Goal: Browse casually: Explore the website without a specific task or goal

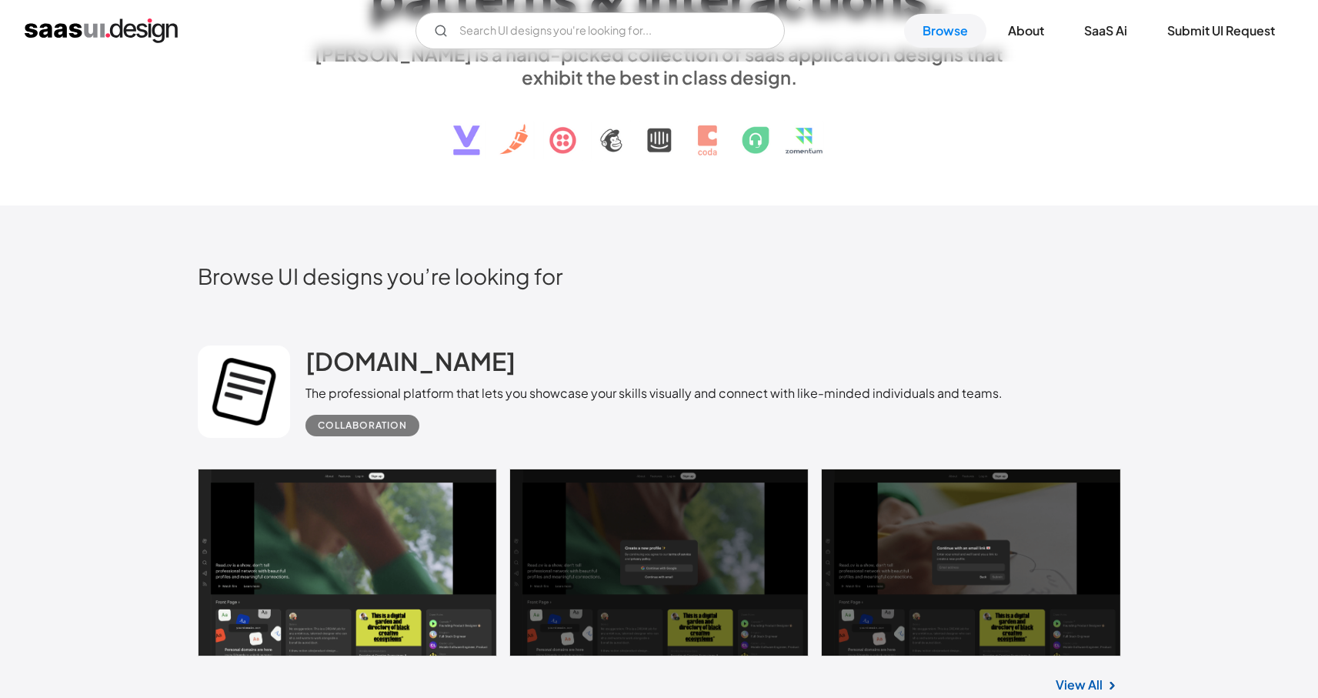
scroll to position [391, 0]
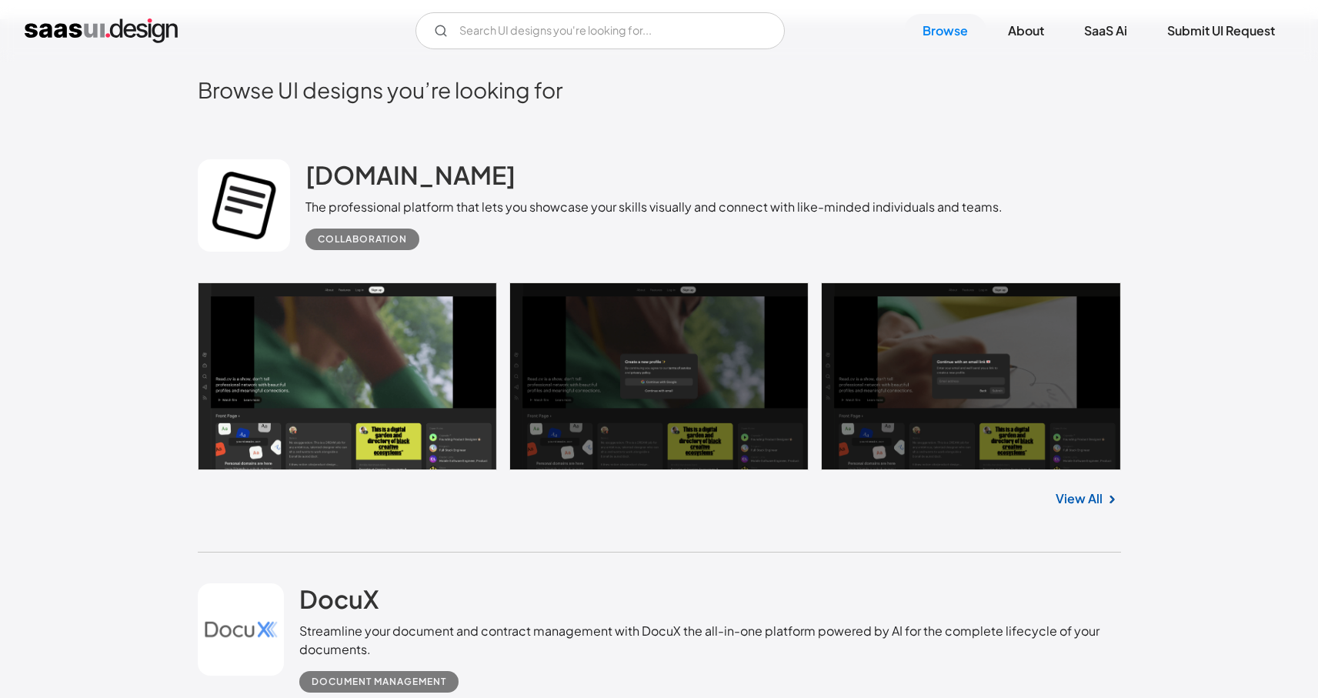
click at [432, 363] on link at bounding box center [659, 376] width 923 height 188
click at [940, 22] on link "Browse" at bounding box center [945, 31] width 82 height 34
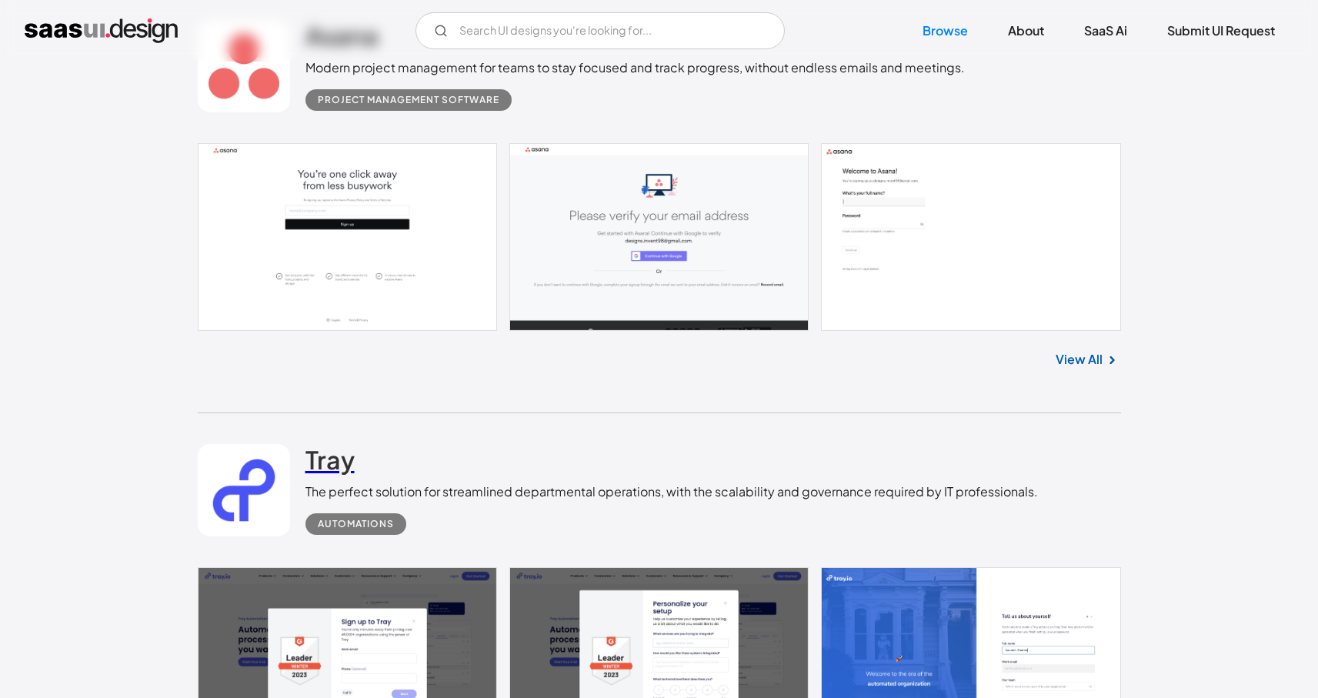
scroll to position [1093, 0]
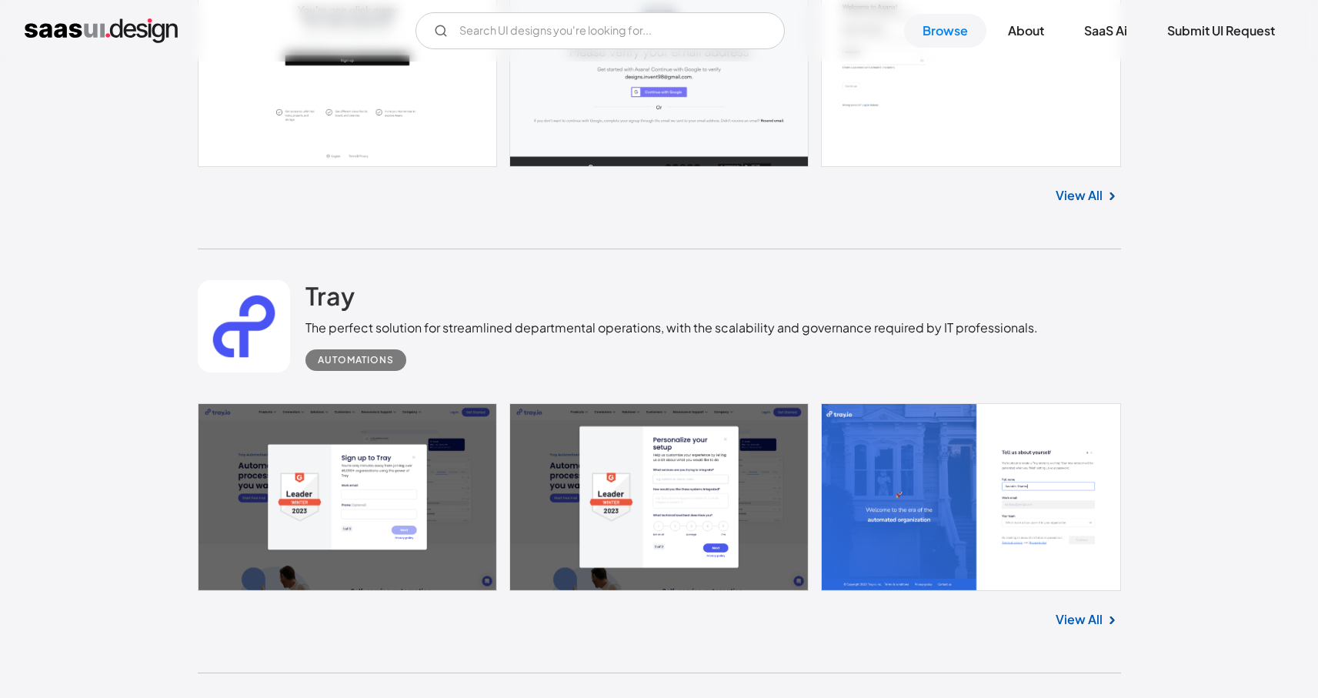
click at [563, 465] on link at bounding box center [659, 497] width 923 height 188
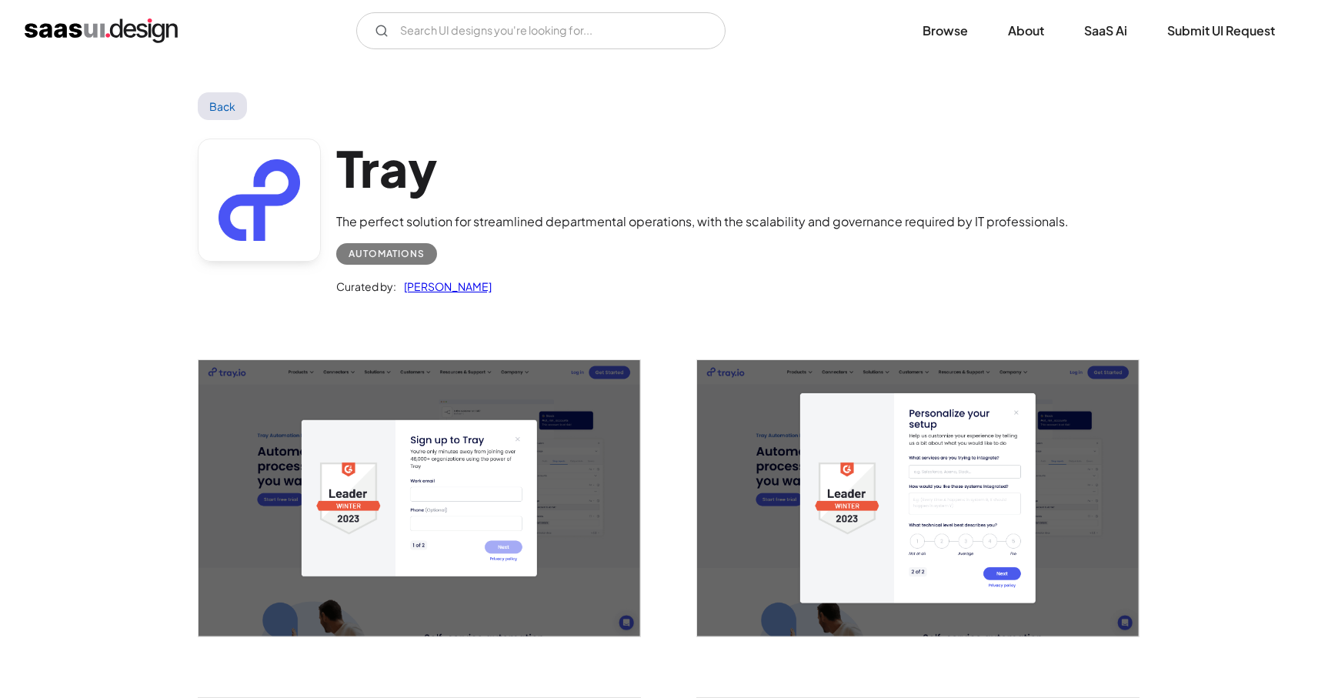
click at [875, 456] on img "open lightbox" at bounding box center [918, 498] width 442 height 276
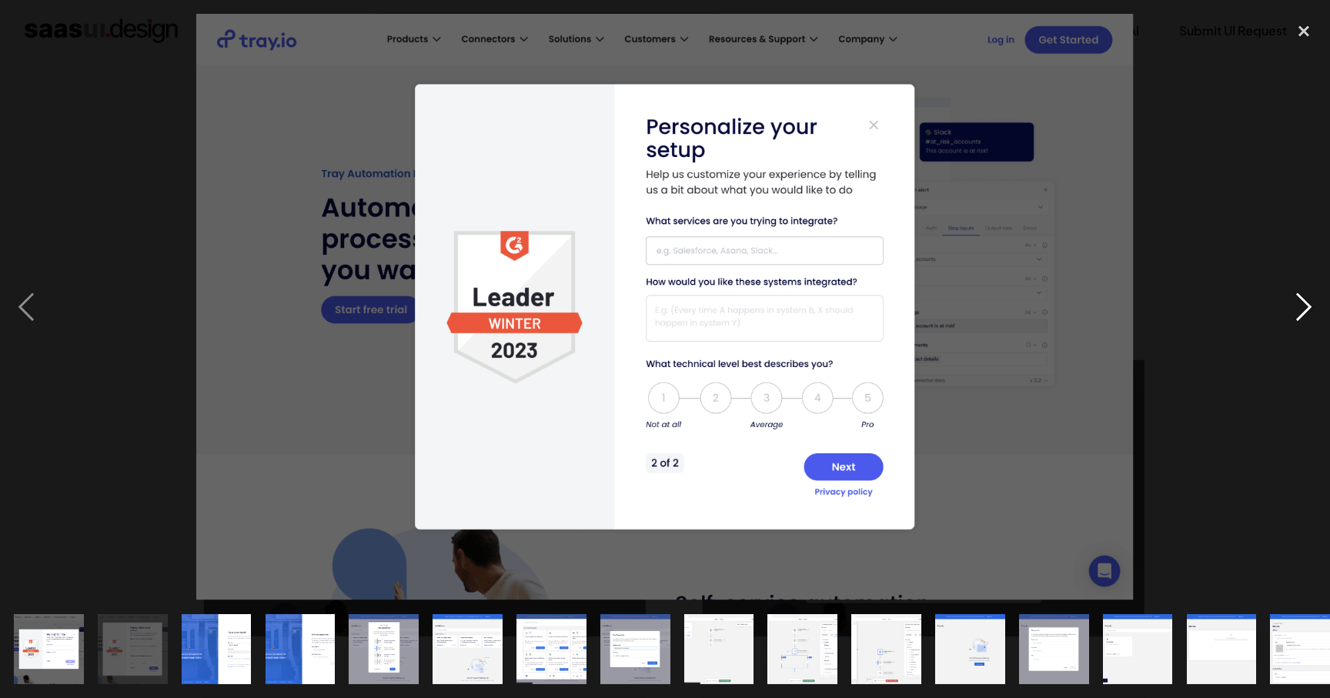
click at [1294, 305] on div "next image" at bounding box center [1303, 307] width 52 height 586
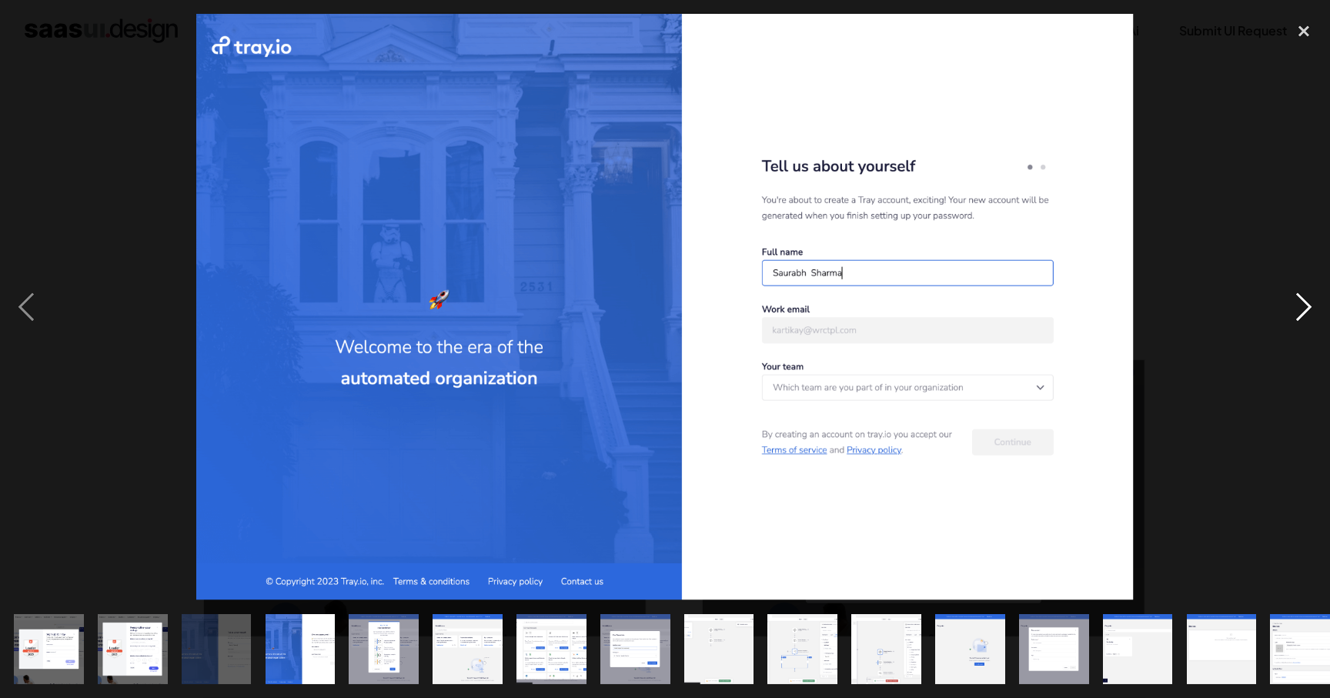
click at [1294, 305] on div "next image" at bounding box center [1303, 307] width 52 height 586
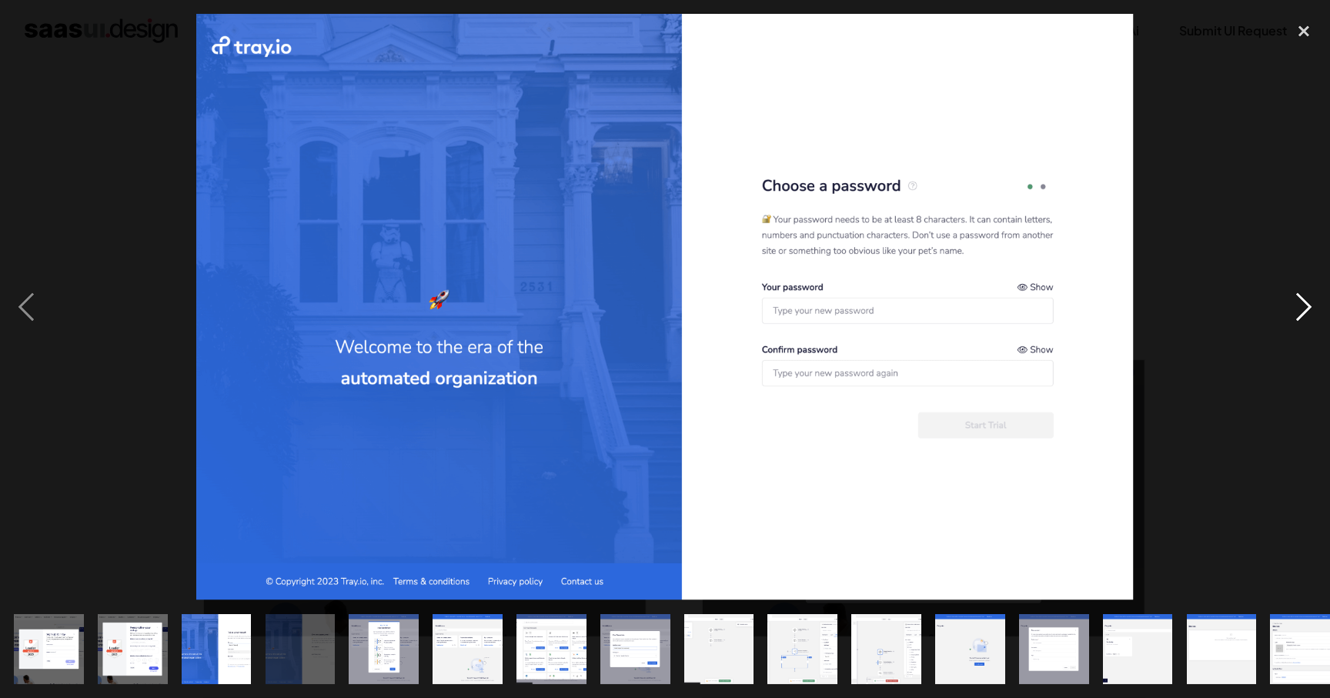
click at [1294, 305] on div "next image" at bounding box center [1303, 307] width 52 height 586
